Goal: Task Accomplishment & Management: Use online tool/utility

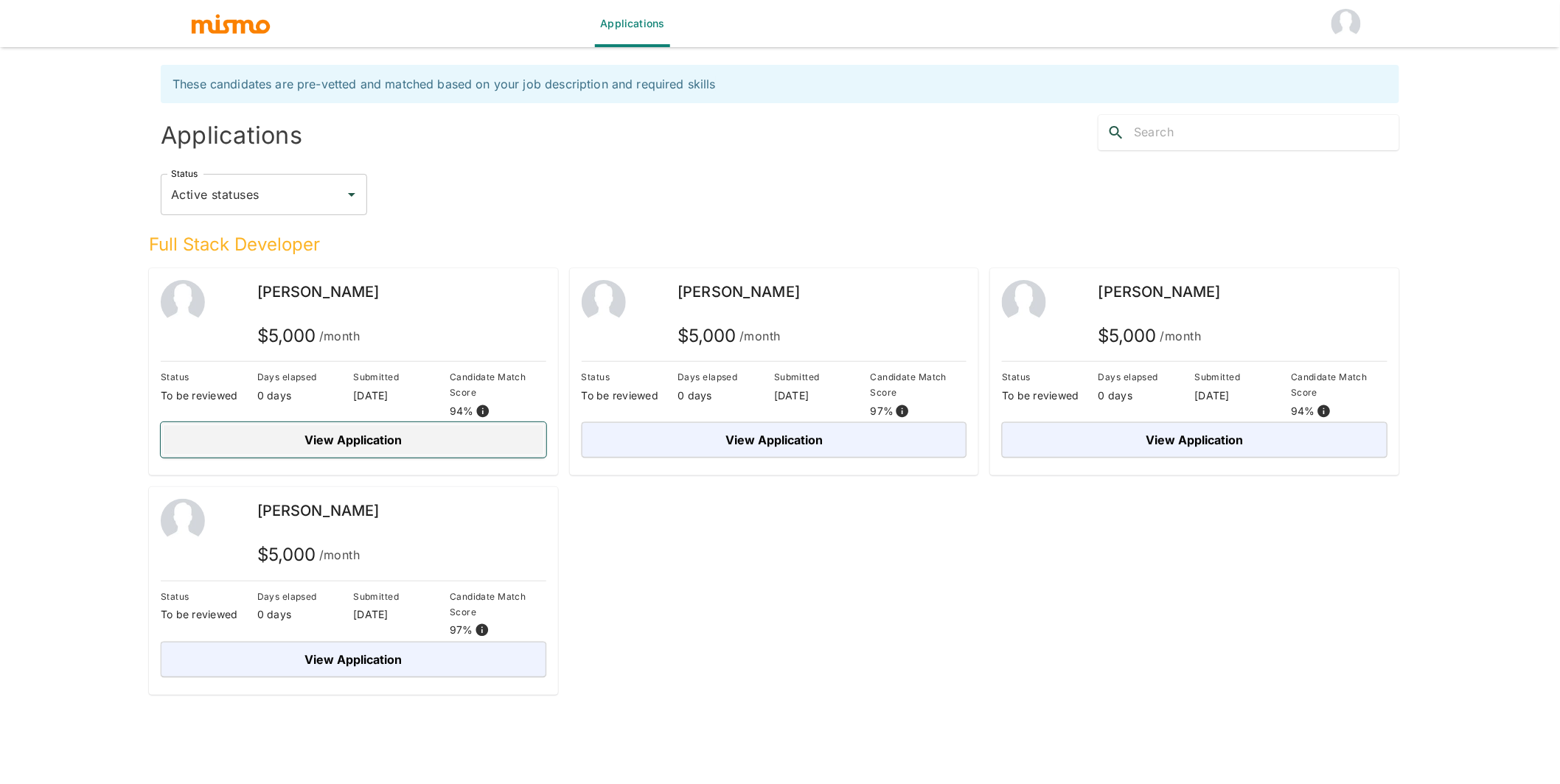
click at [353, 432] on button "View Application" at bounding box center [353, 440] width 386 height 36
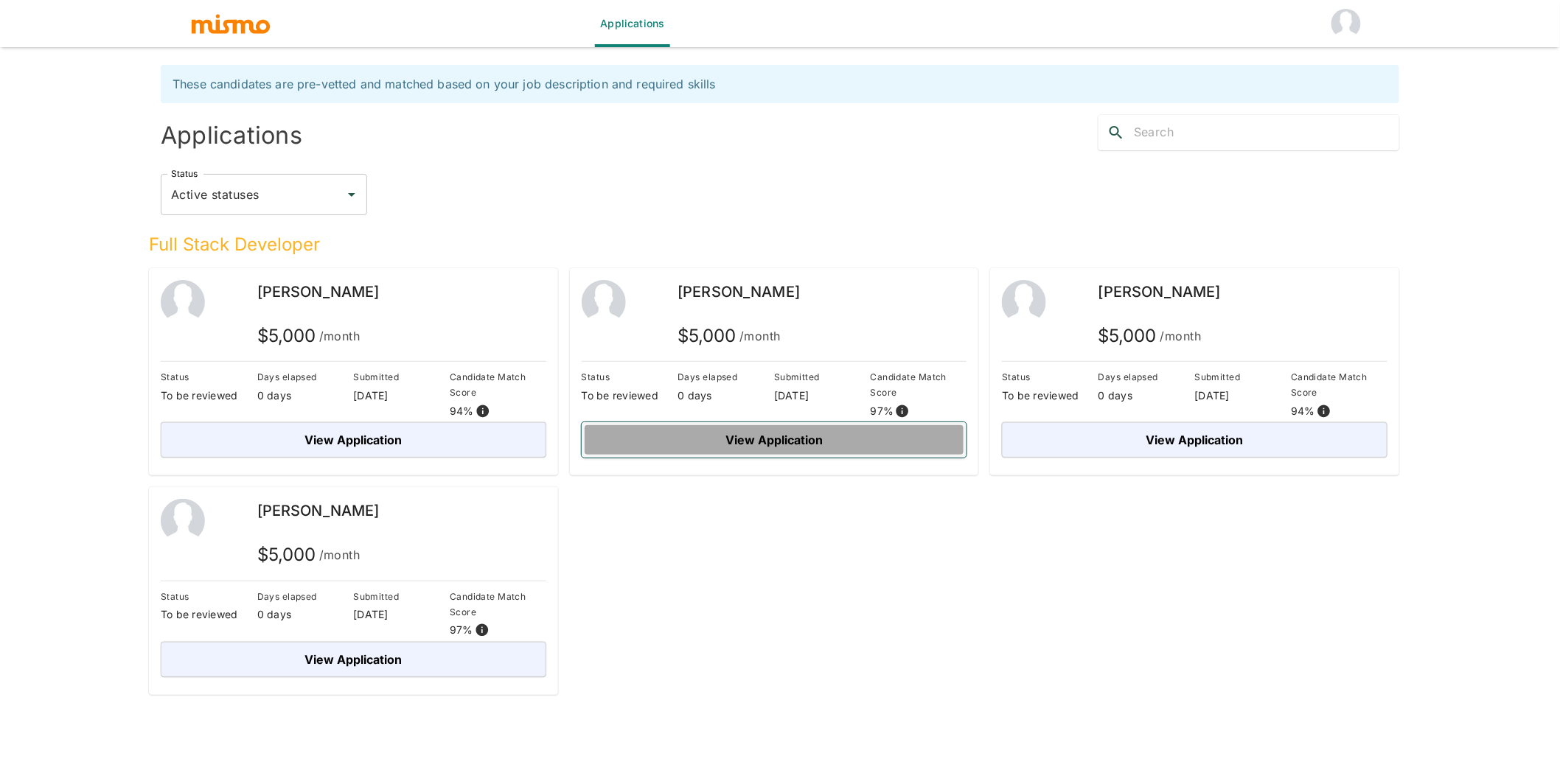
click at [761, 438] on button "View Application" at bounding box center [774, 440] width 386 height 36
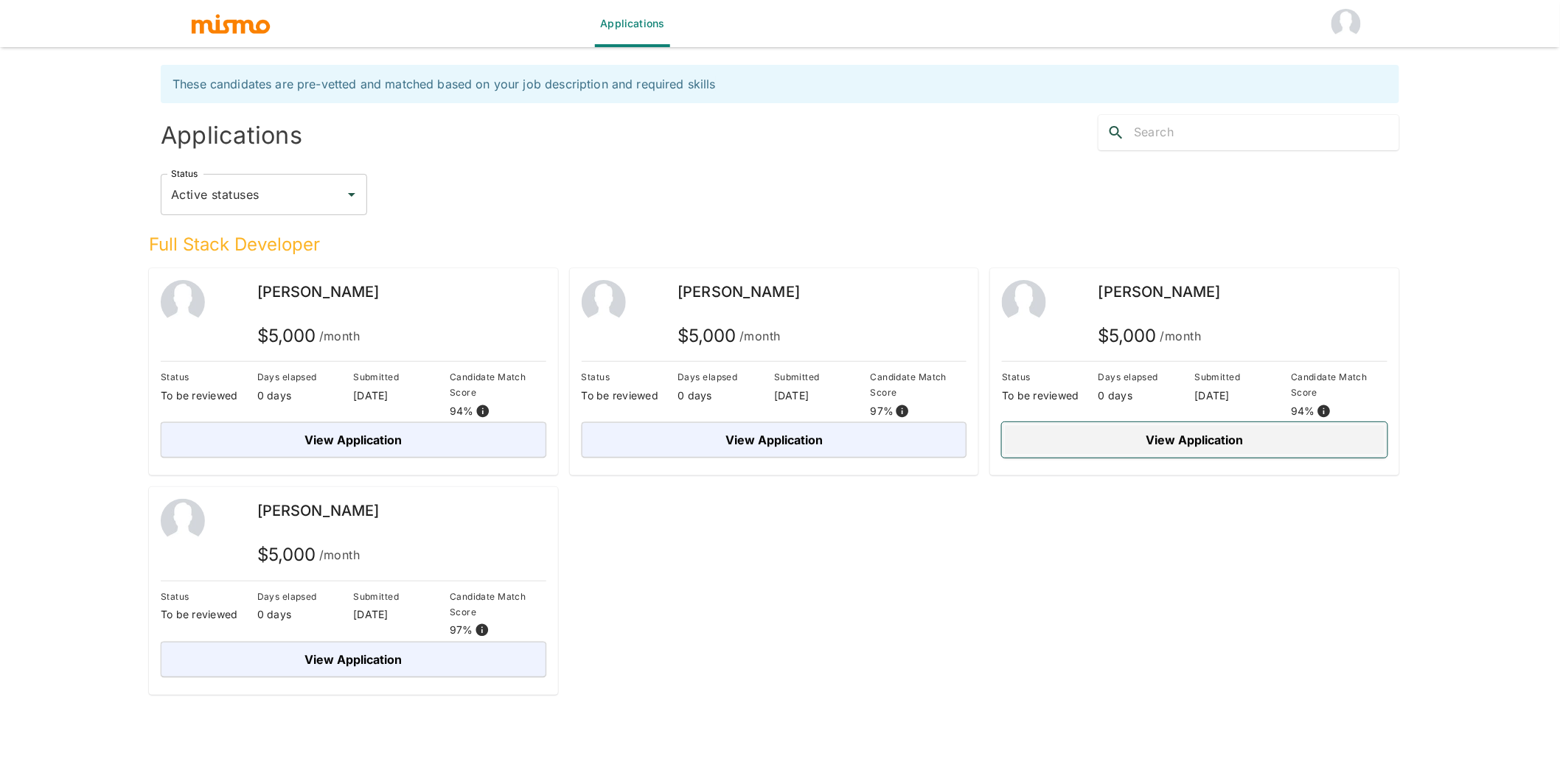
click at [1238, 442] on button "View Application" at bounding box center [1194, 440] width 386 height 36
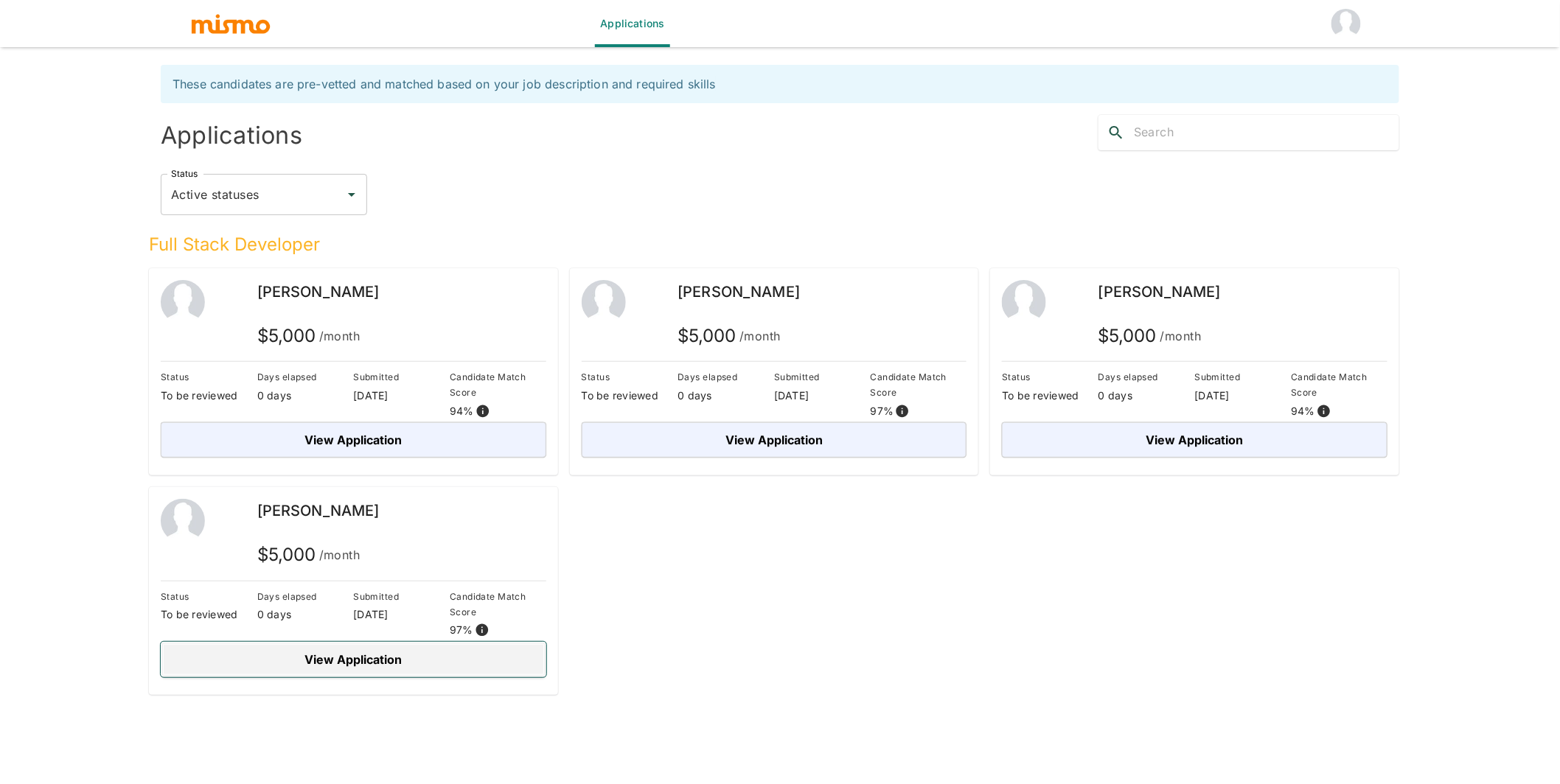
click at [376, 668] on button "View Application" at bounding box center [353, 659] width 386 height 36
